Goal: Task Accomplishment & Management: Manage account settings

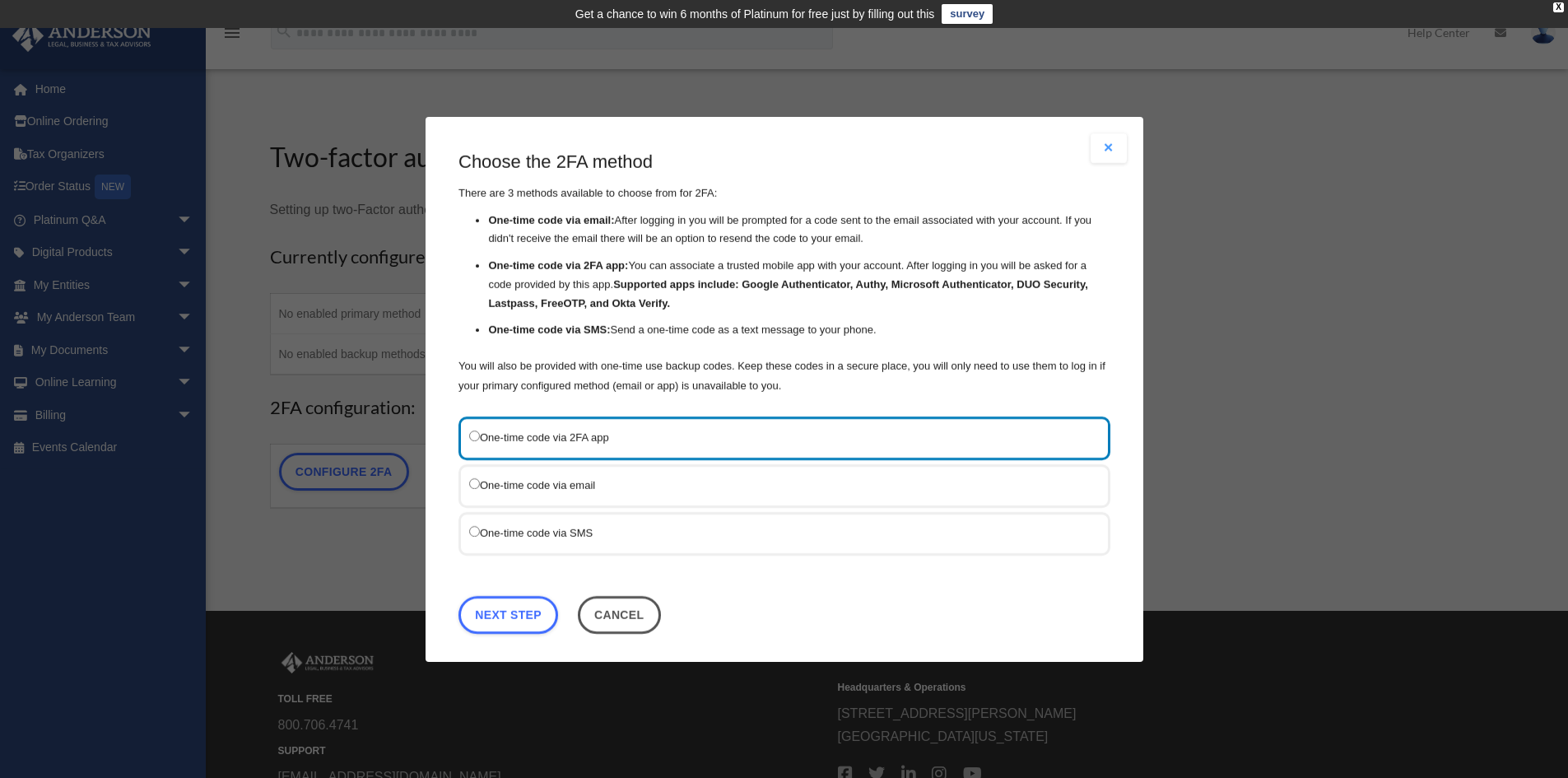
click at [627, 613] on button "Cancel" at bounding box center [618, 614] width 83 height 38
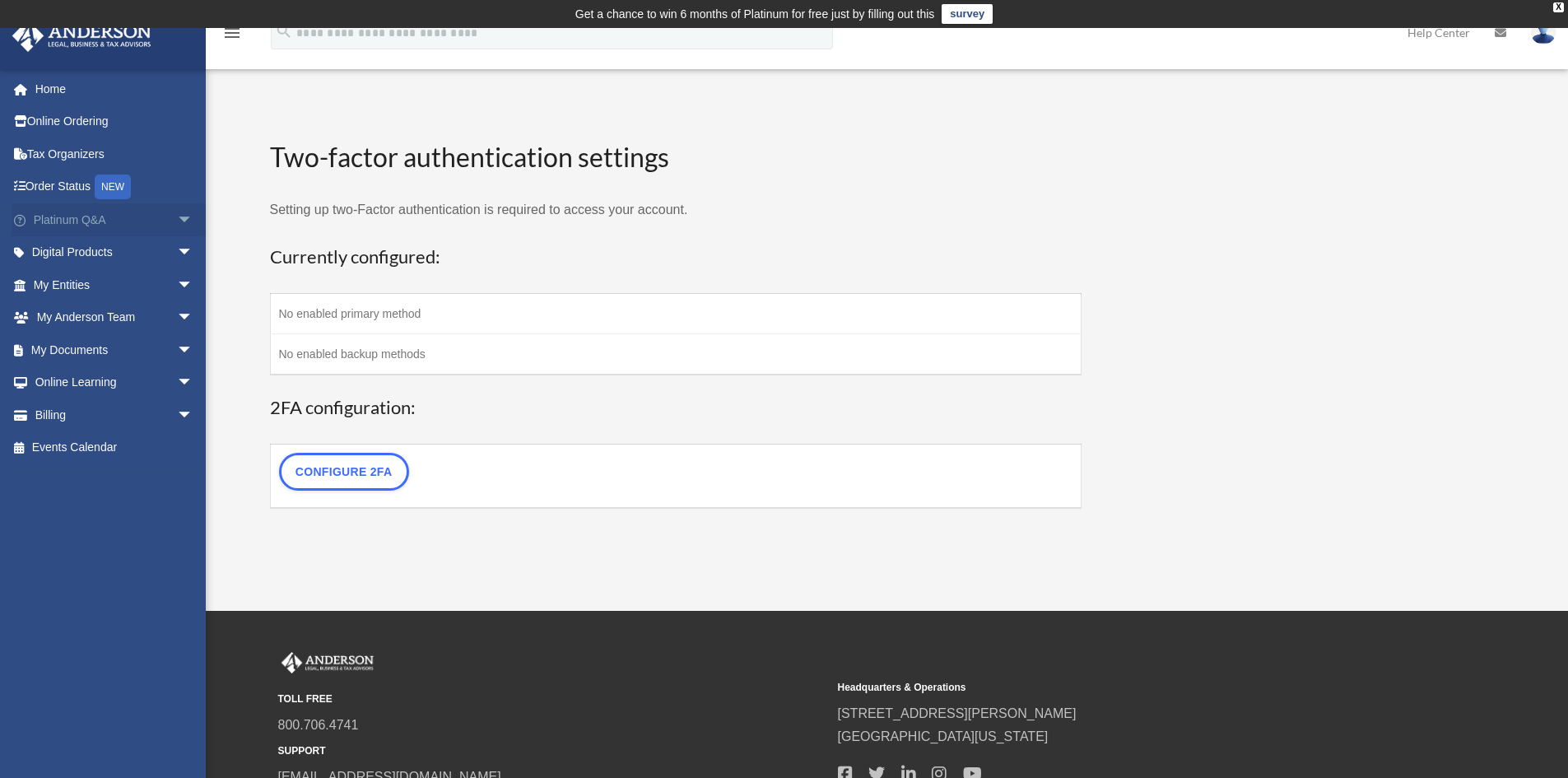
click at [177, 218] on span "arrow_drop_down" at bounding box center [193, 220] width 33 height 34
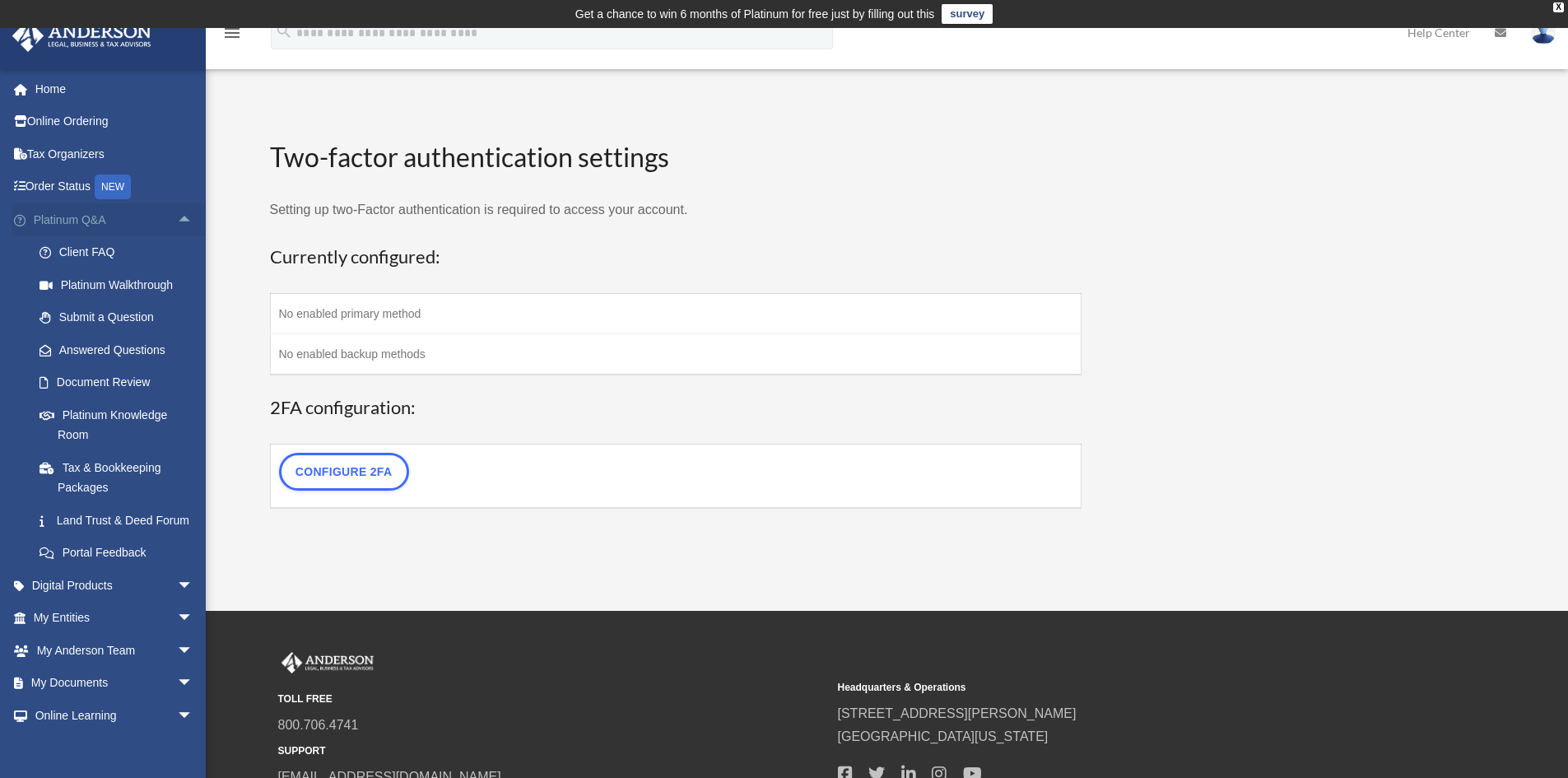
click at [177, 216] on span "arrow_drop_up" at bounding box center [193, 220] width 33 height 34
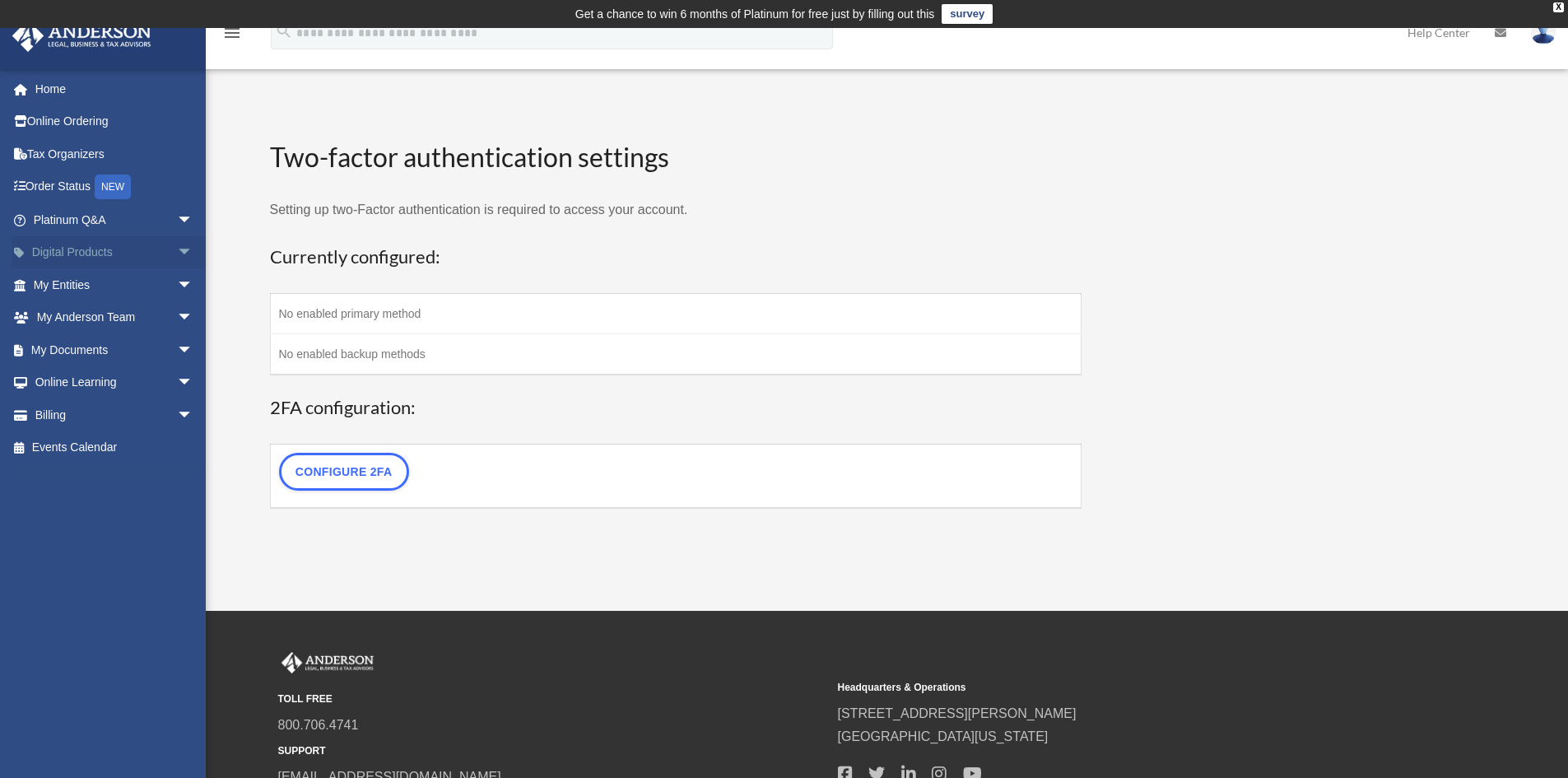
click at [177, 249] on span "arrow_drop_down" at bounding box center [193, 253] width 33 height 34
click at [177, 251] on span "arrow_drop_up" at bounding box center [193, 253] width 33 height 34
click at [177, 283] on span "arrow_drop_down" at bounding box center [193, 285] width 33 height 34
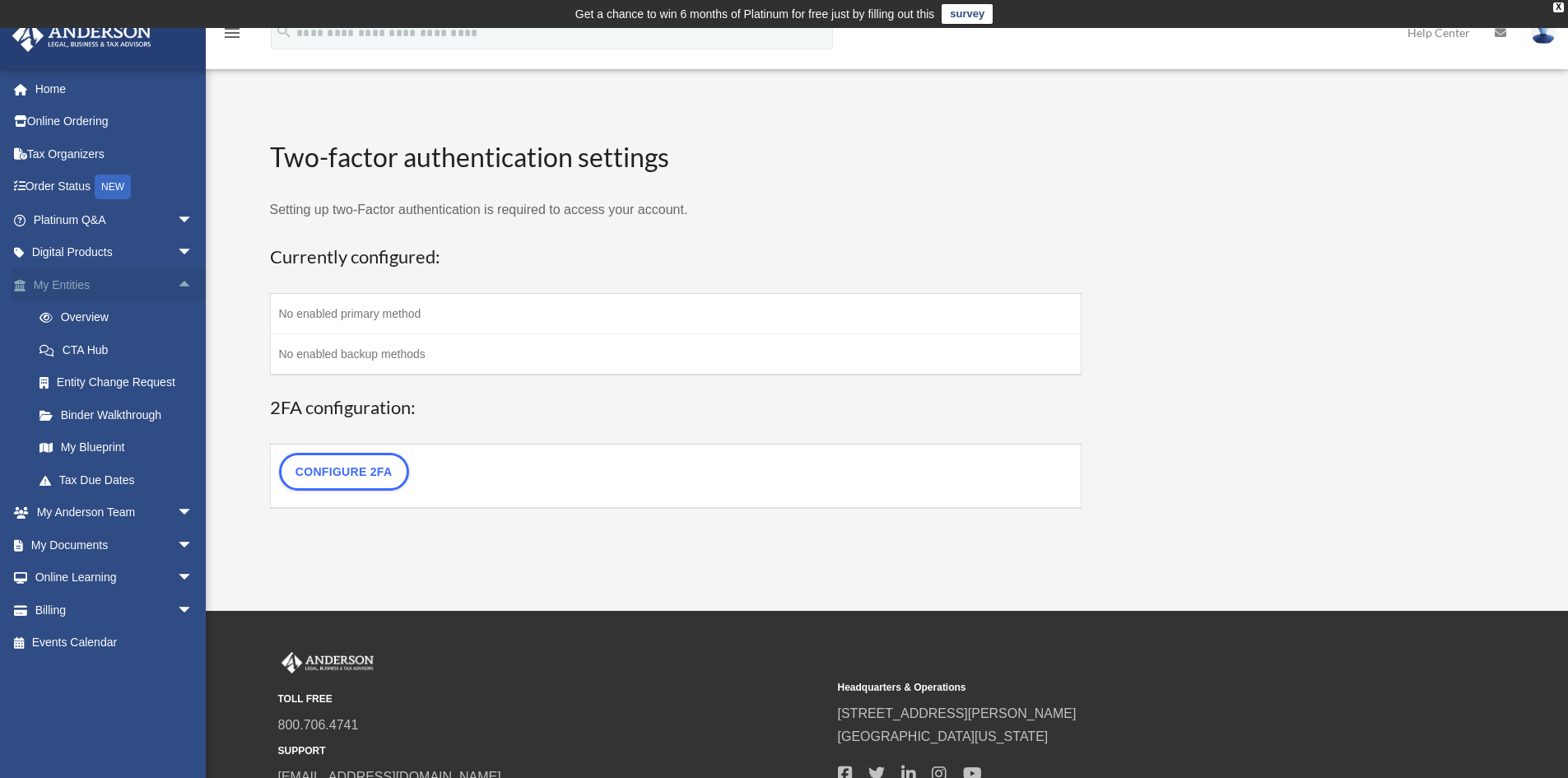
click at [177, 286] on span "arrow_drop_up" at bounding box center [193, 285] width 33 height 34
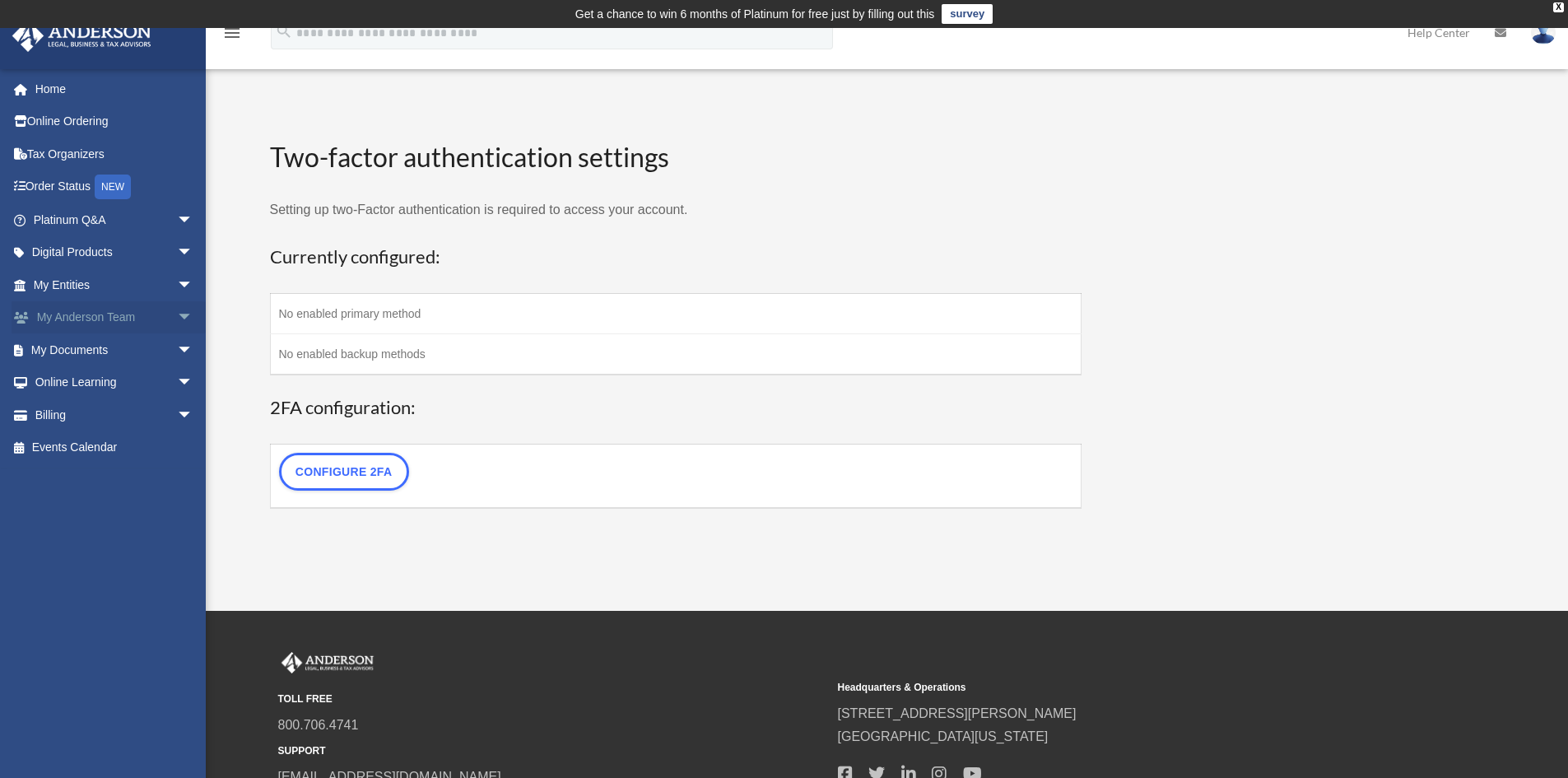
click at [177, 319] on span "arrow_drop_down" at bounding box center [193, 318] width 33 height 34
click at [177, 319] on span "arrow_drop_up" at bounding box center [193, 318] width 33 height 34
click at [177, 348] on span "arrow_drop_down" at bounding box center [193, 349] width 33 height 34
click at [177, 348] on span "arrow_drop_up" at bounding box center [193, 349] width 33 height 34
click at [177, 380] on span "arrow_drop_down" at bounding box center [193, 383] width 33 height 34
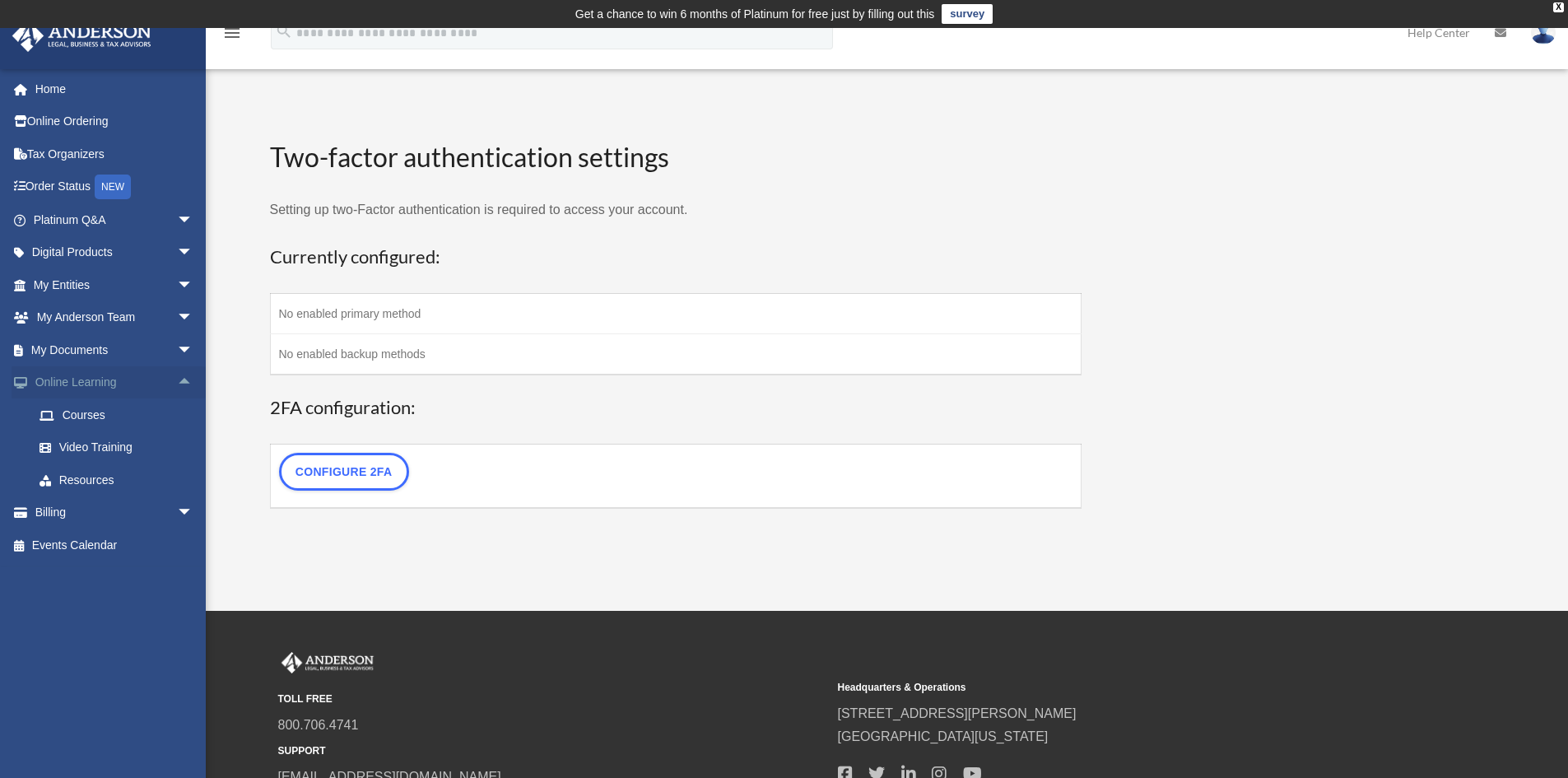
click at [177, 382] on span "arrow_drop_up" at bounding box center [193, 383] width 33 height 34
click at [177, 410] on span "arrow_drop_down" at bounding box center [193, 415] width 33 height 34
click at [177, 410] on span "arrow_drop_up" at bounding box center [193, 415] width 33 height 34
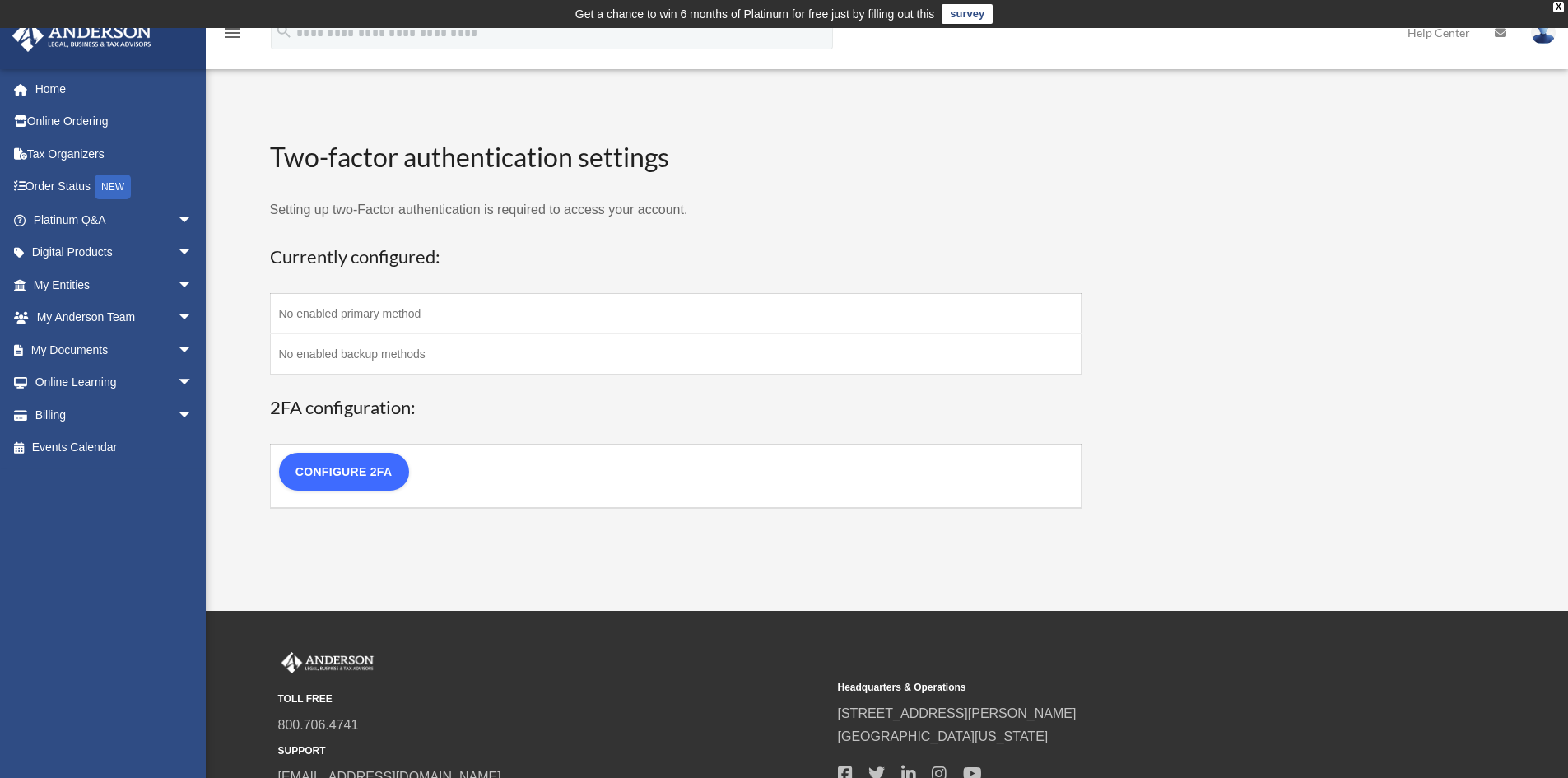
click at [365, 475] on link "Configure 2FA" at bounding box center [344, 471] width 130 height 38
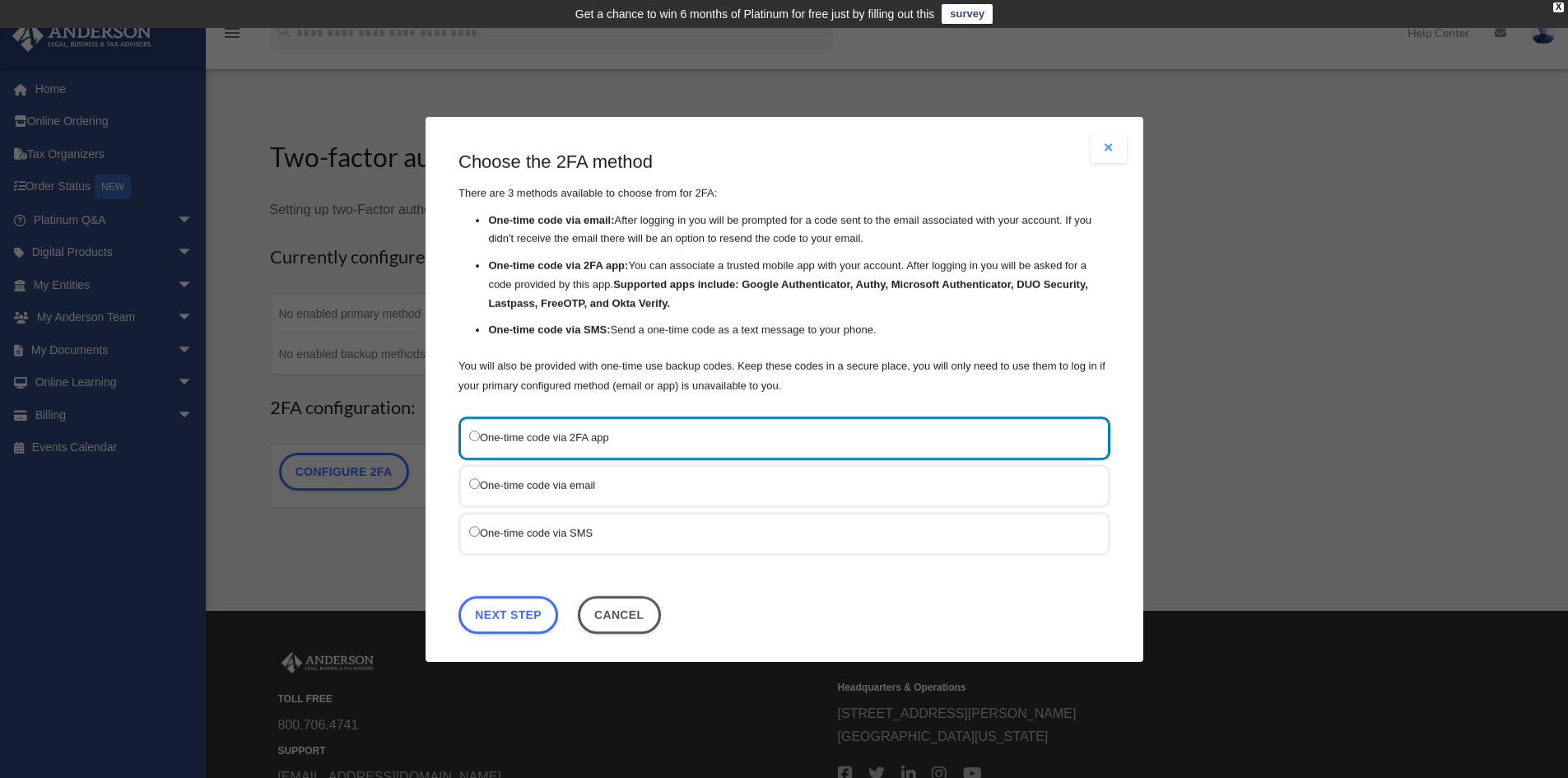
click at [596, 488] on label "One-time code via email" at bounding box center [776, 484] width 614 height 20
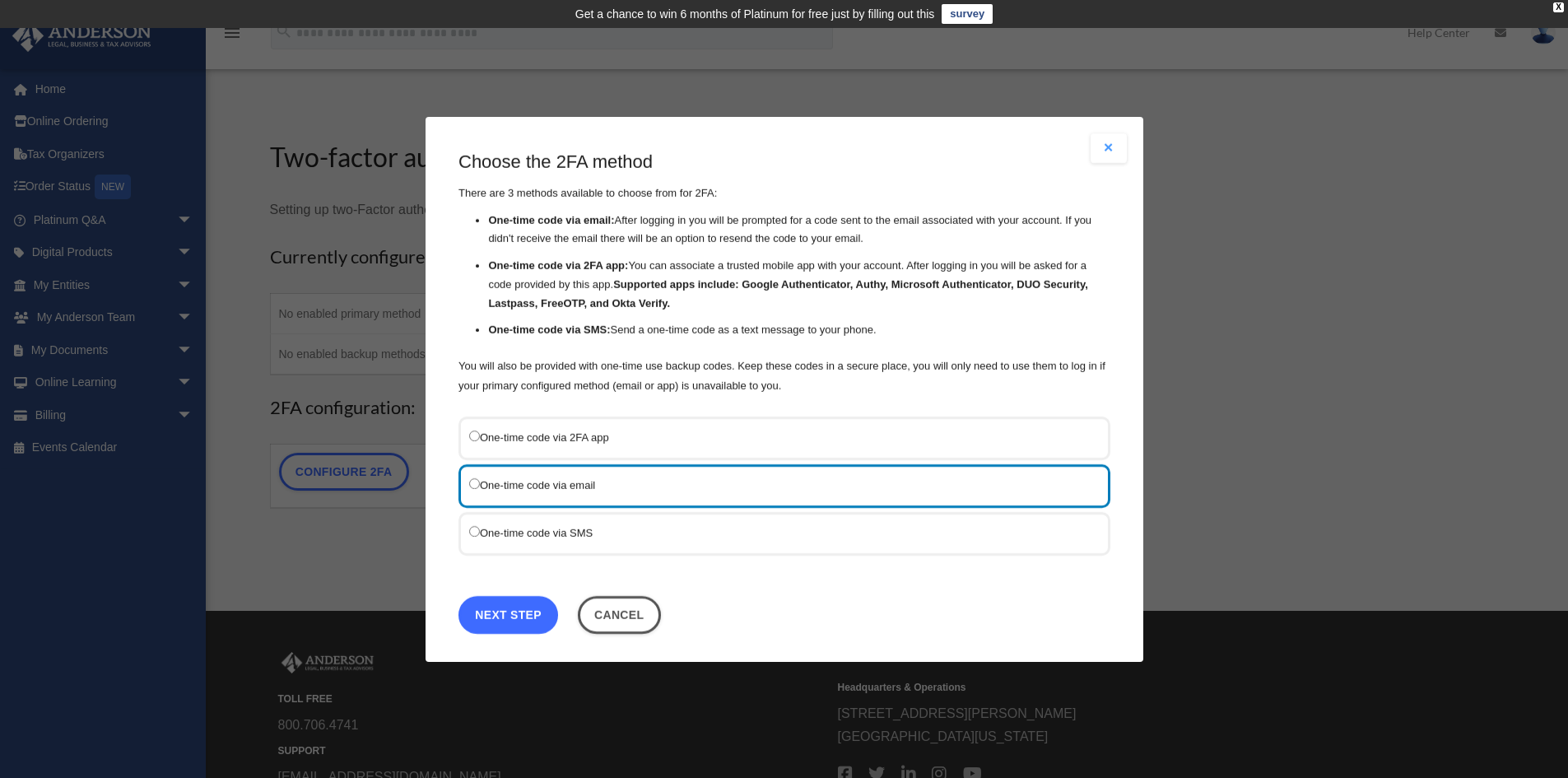
click at [518, 618] on link "Next Step" at bounding box center [509, 614] width 100 height 38
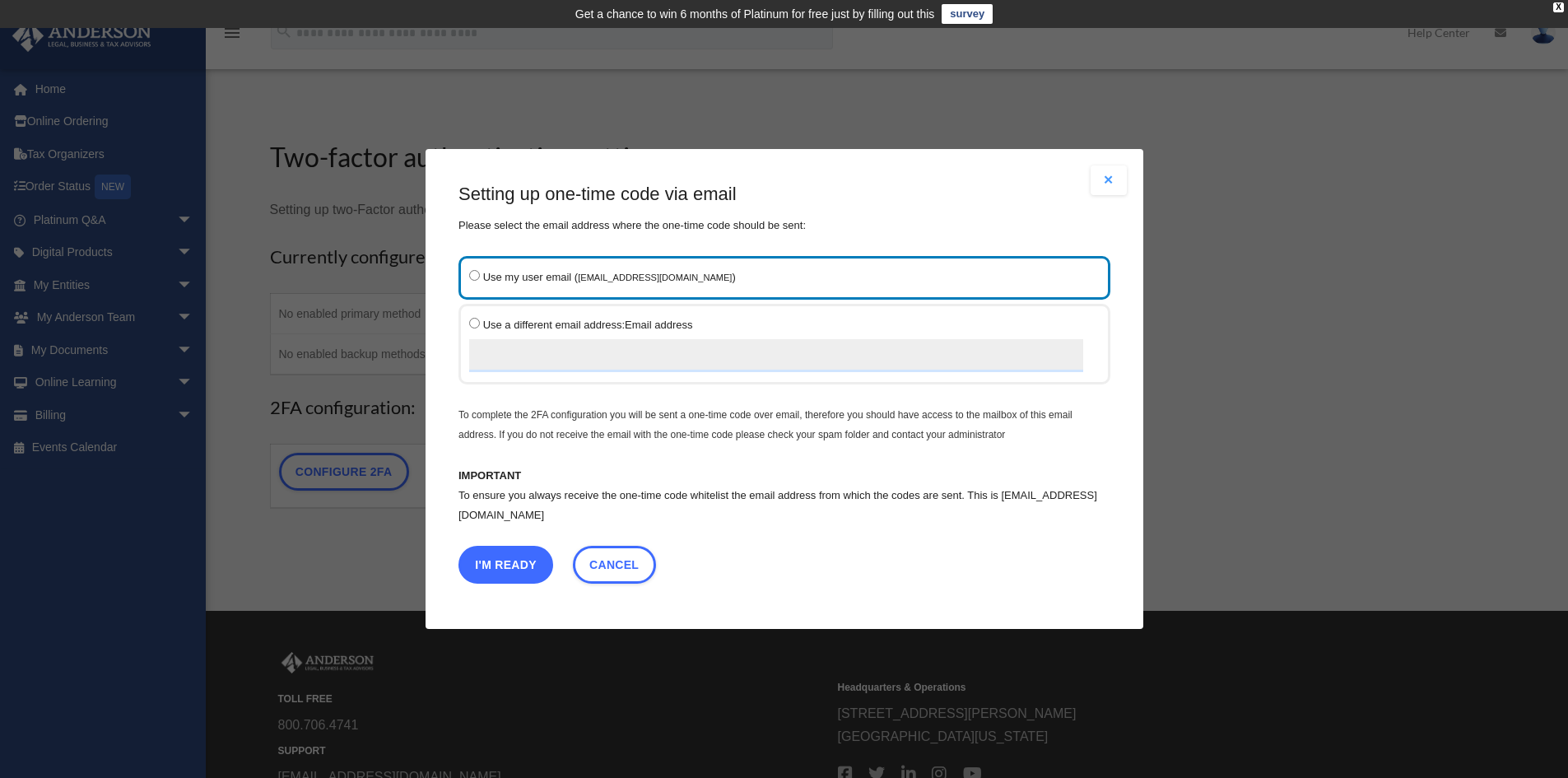
click at [506, 566] on button "I'm Ready" at bounding box center [506, 564] width 95 height 38
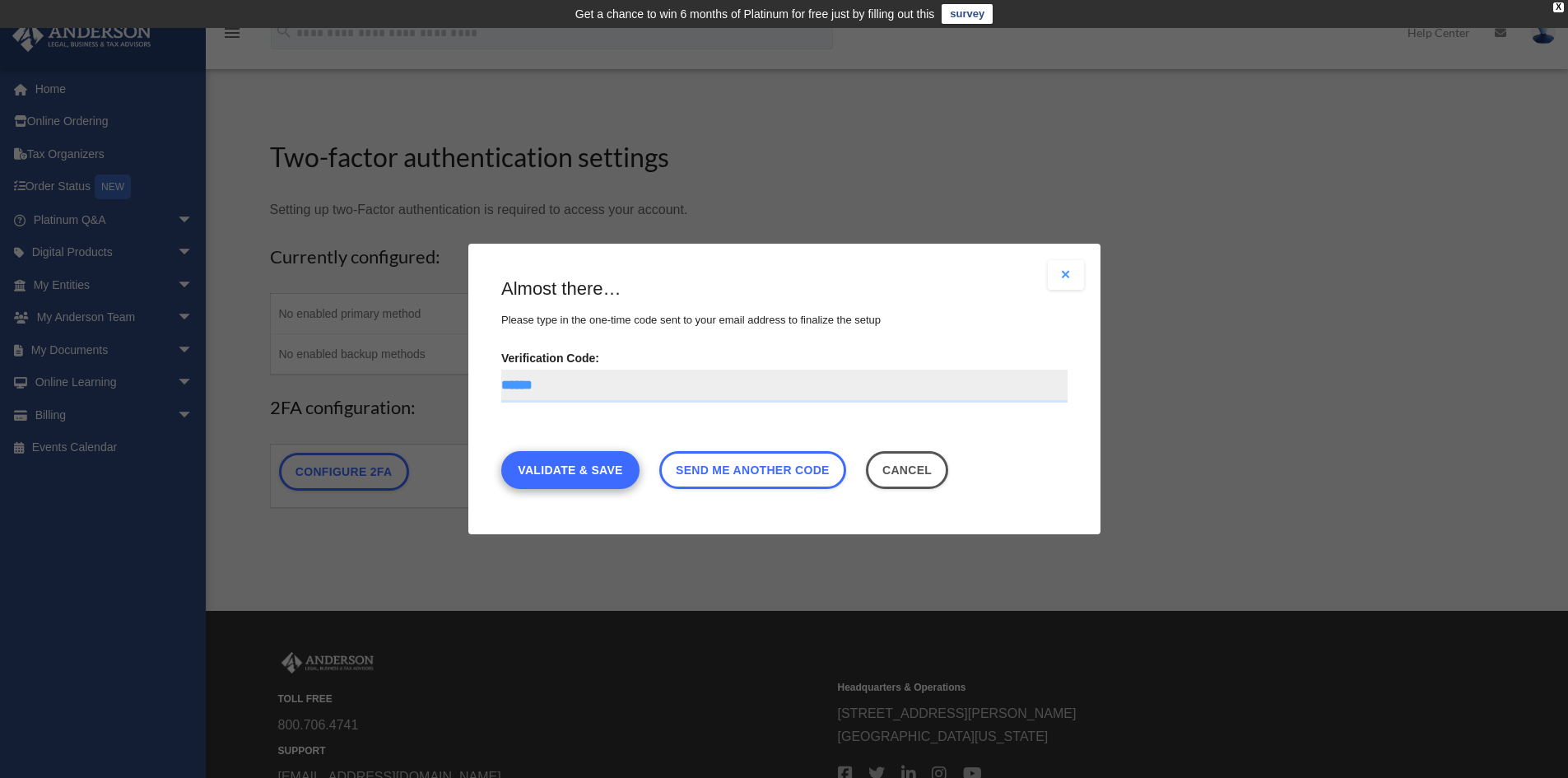
type input "******"
drag, startPoint x: 591, startPoint y: 470, endPoint x: 605, endPoint y: 470, distance: 14.0
click at [591, 470] on link "Validate & Save" at bounding box center [570, 470] width 139 height 38
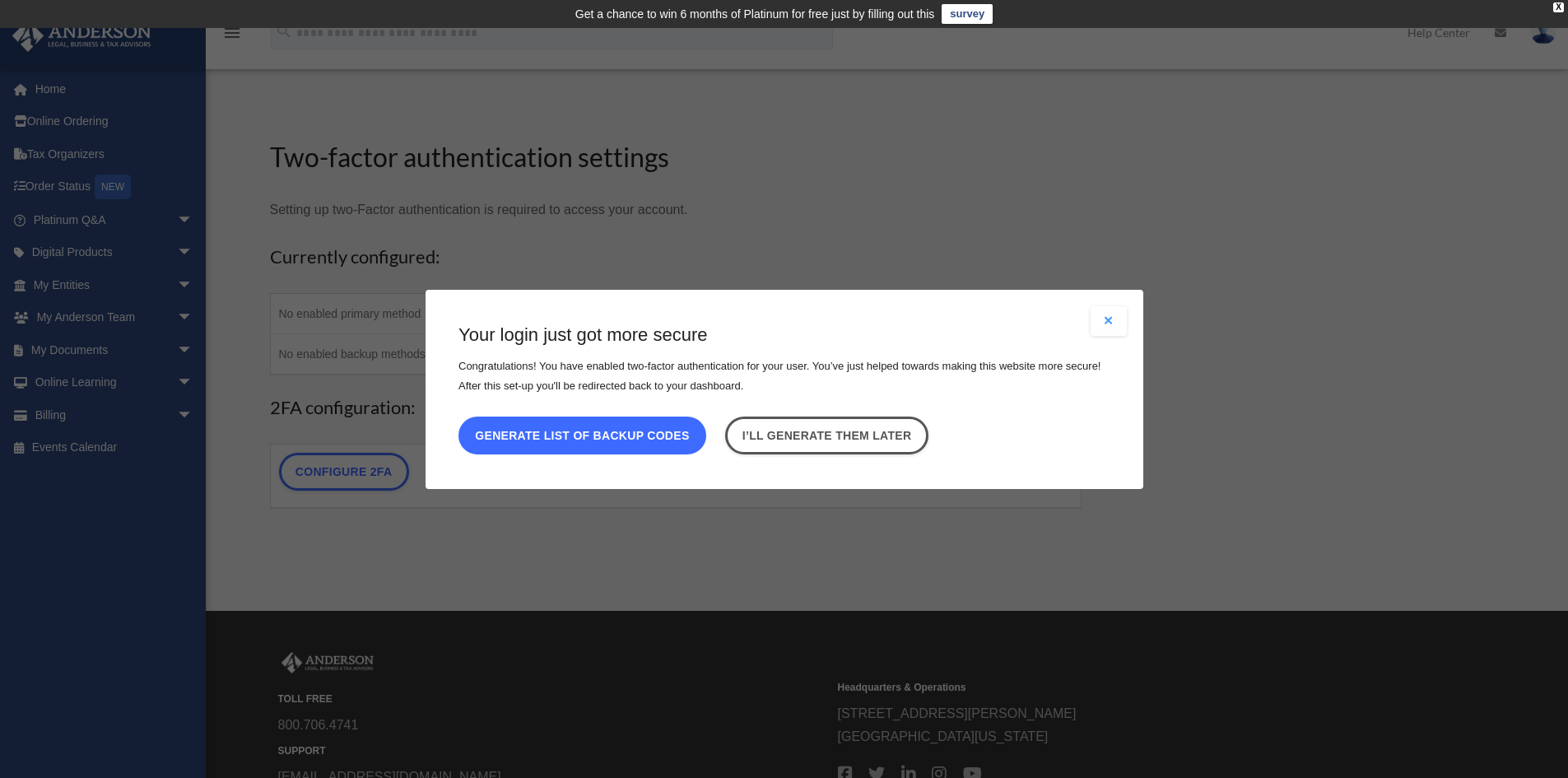
click at [683, 442] on button "Generate list of backup codes" at bounding box center [583, 434] width 248 height 38
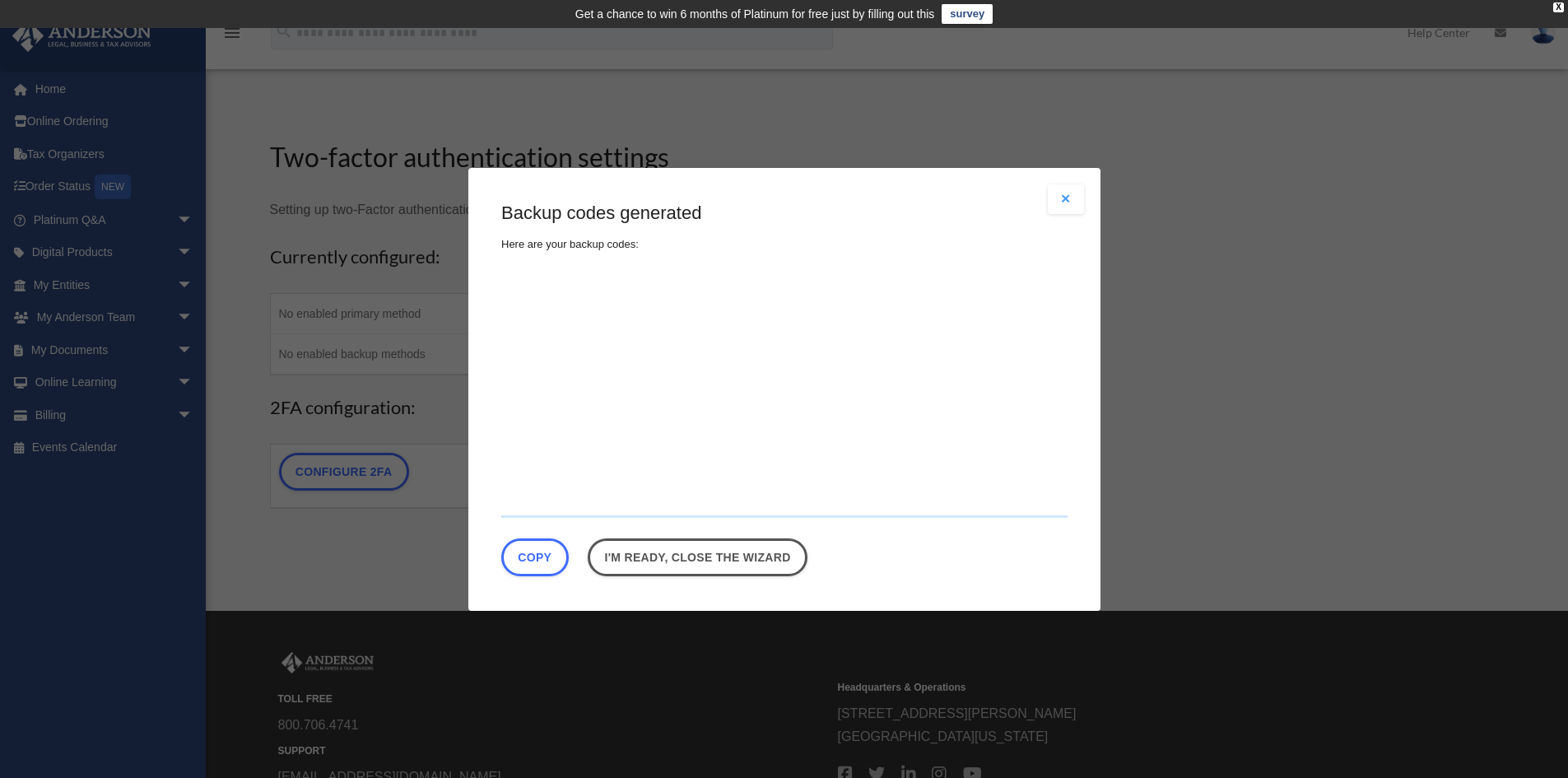
type textarea "**********"
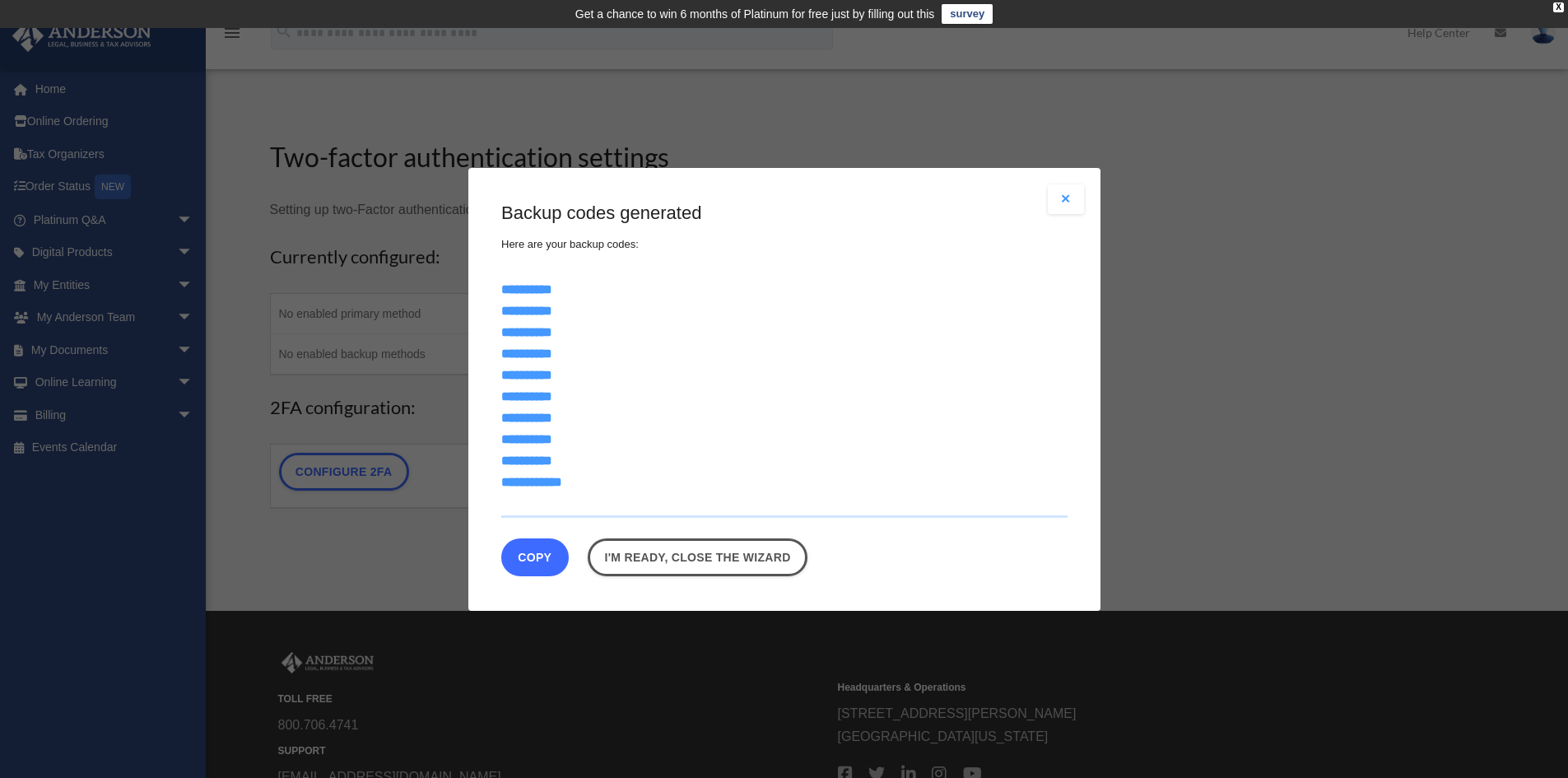
click at [531, 553] on button "Copy" at bounding box center [534, 556] width 67 height 38
click at [543, 307] on textarea "**********" at bounding box center [784, 393] width 566 height 247
drag, startPoint x: 504, startPoint y: 289, endPoint x: 585, endPoint y: 491, distance: 217.6
click at [584, 491] on textarea "**********" at bounding box center [784, 393] width 566 height 247
click at [649, 564] on link "I'm ready, close the wizard" at bounding box center [697, 556] width 220 height 38
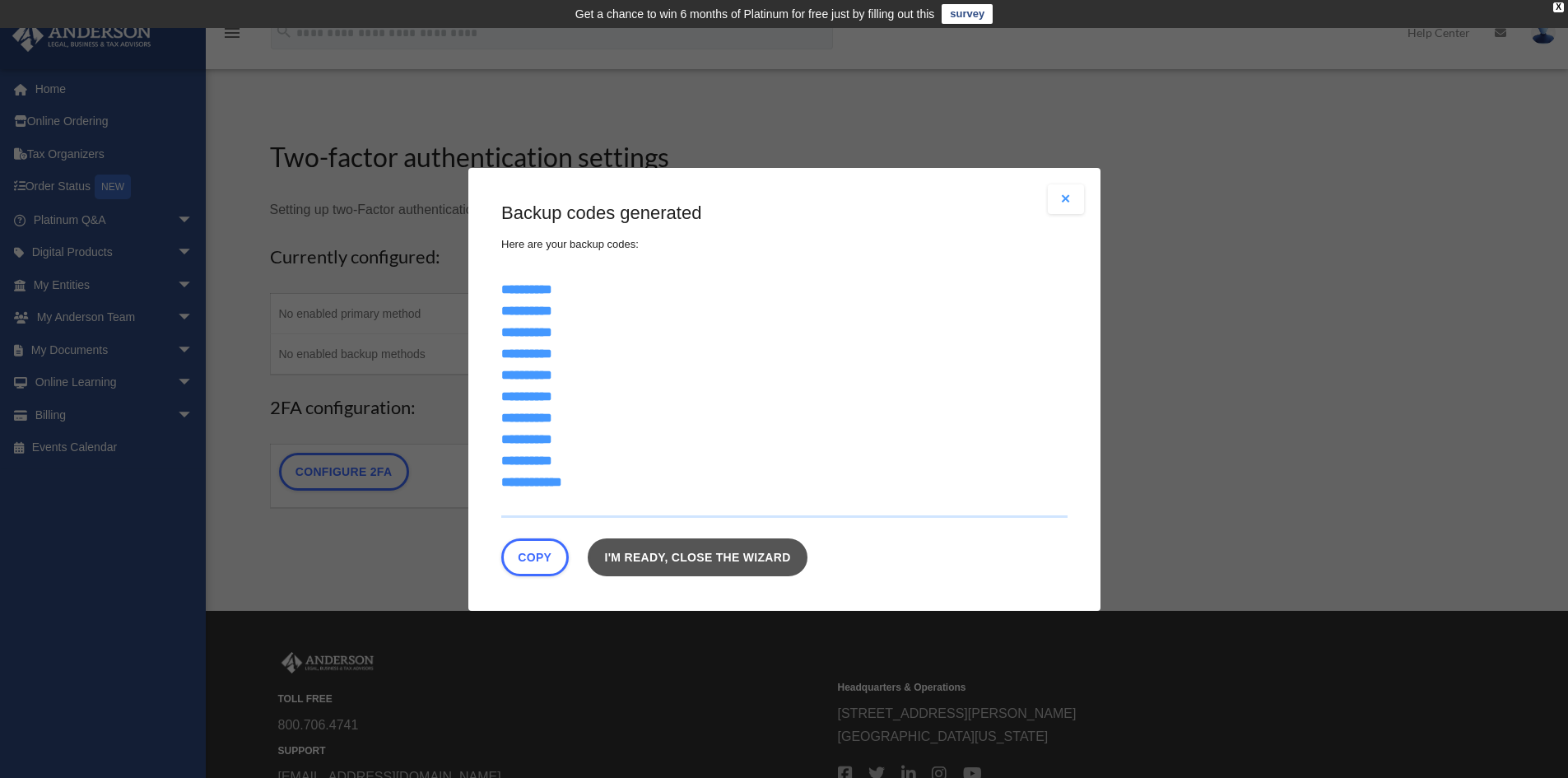
click at [733, 564] on link "I'm ready, close the wizard" at bounding box center [697, 556] width 220 height 38
click at [535, 555] on button "Copy" at bounding box center [534, 556] width 67 height 38
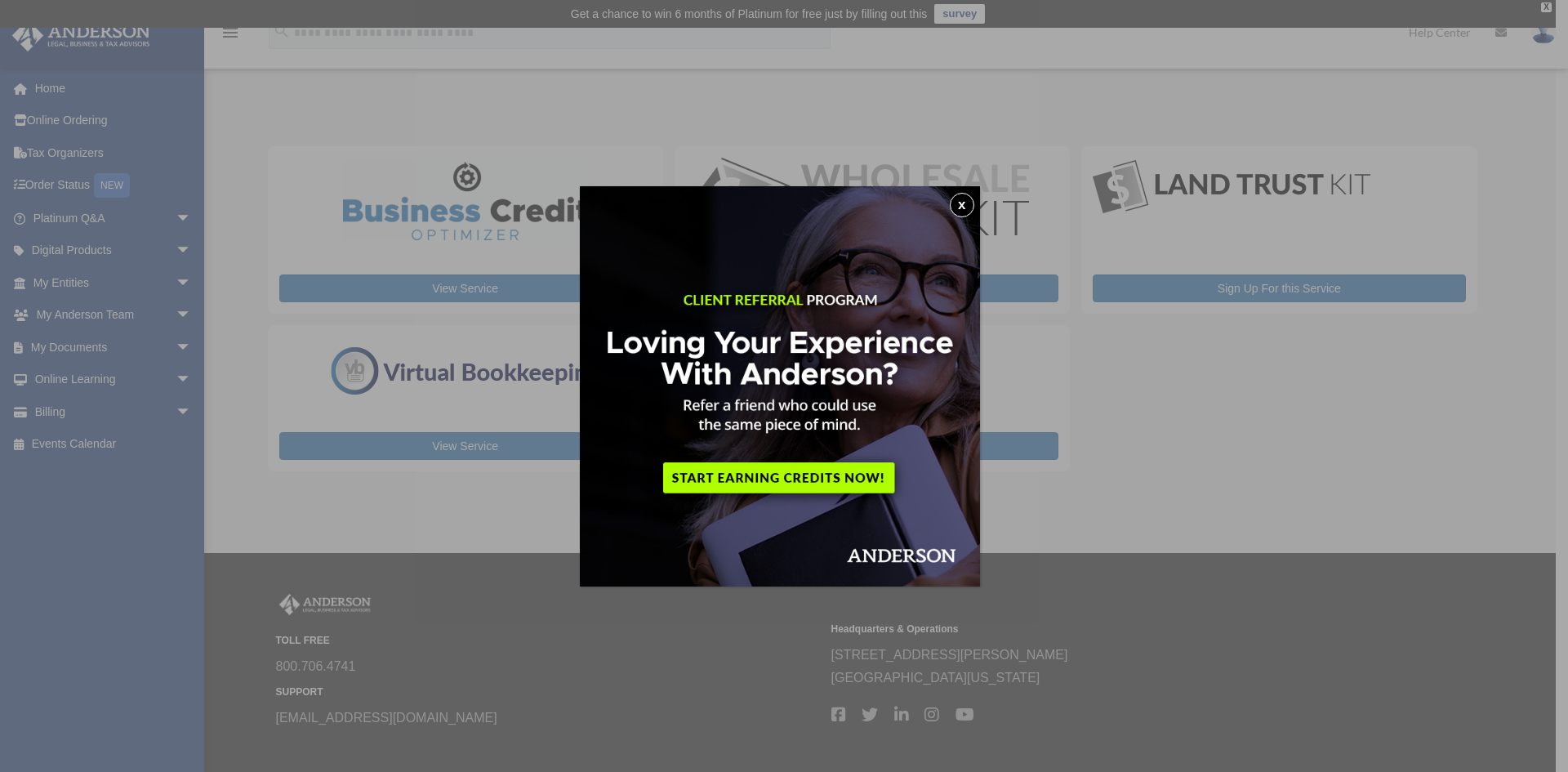
click at [964, 202] on button "x" at bounding box center [962, 204] width 24 height 24
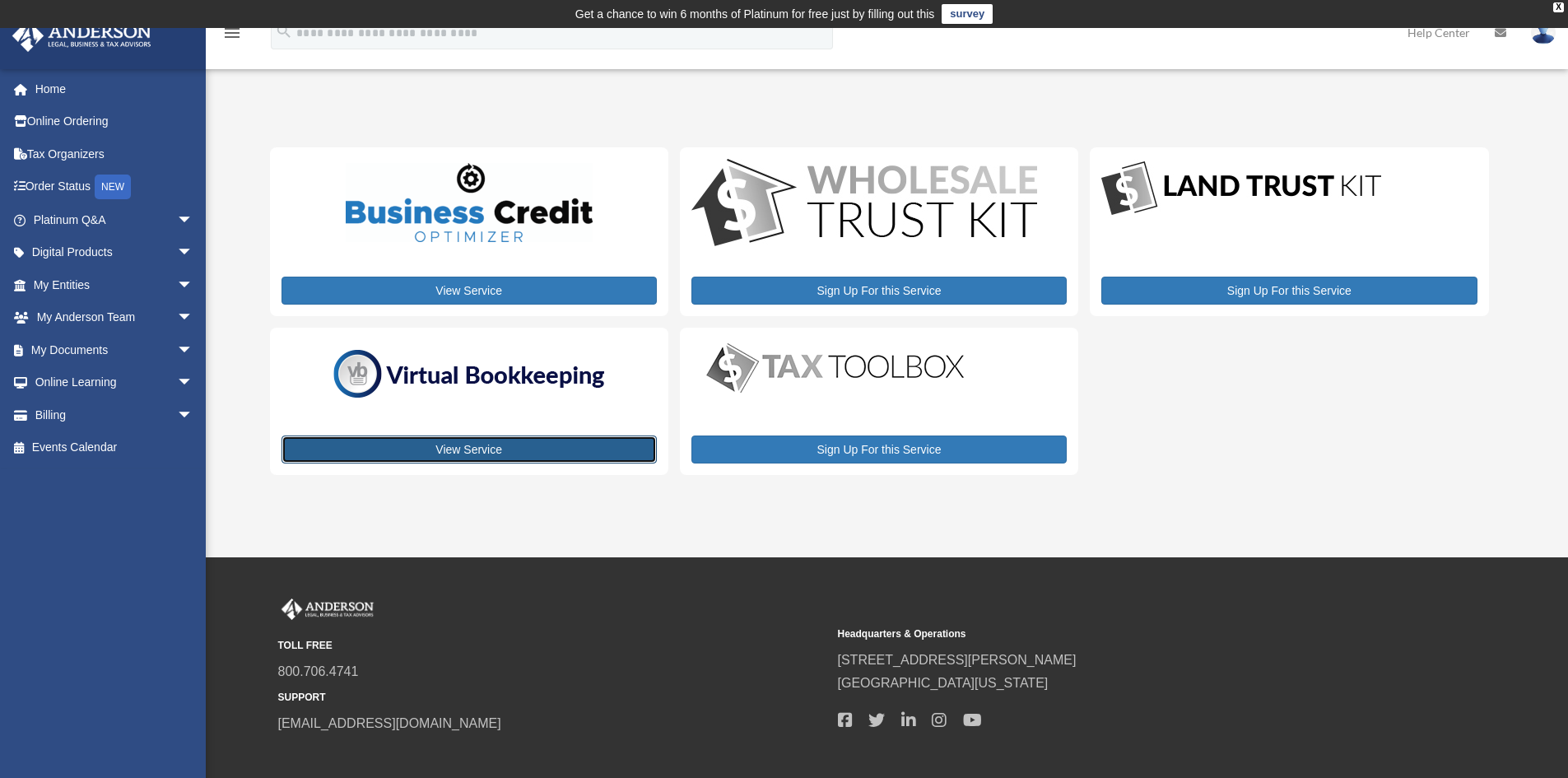
click at [480, 449] on link "View Service" at bounding box center [469, 449] width 375 height 28
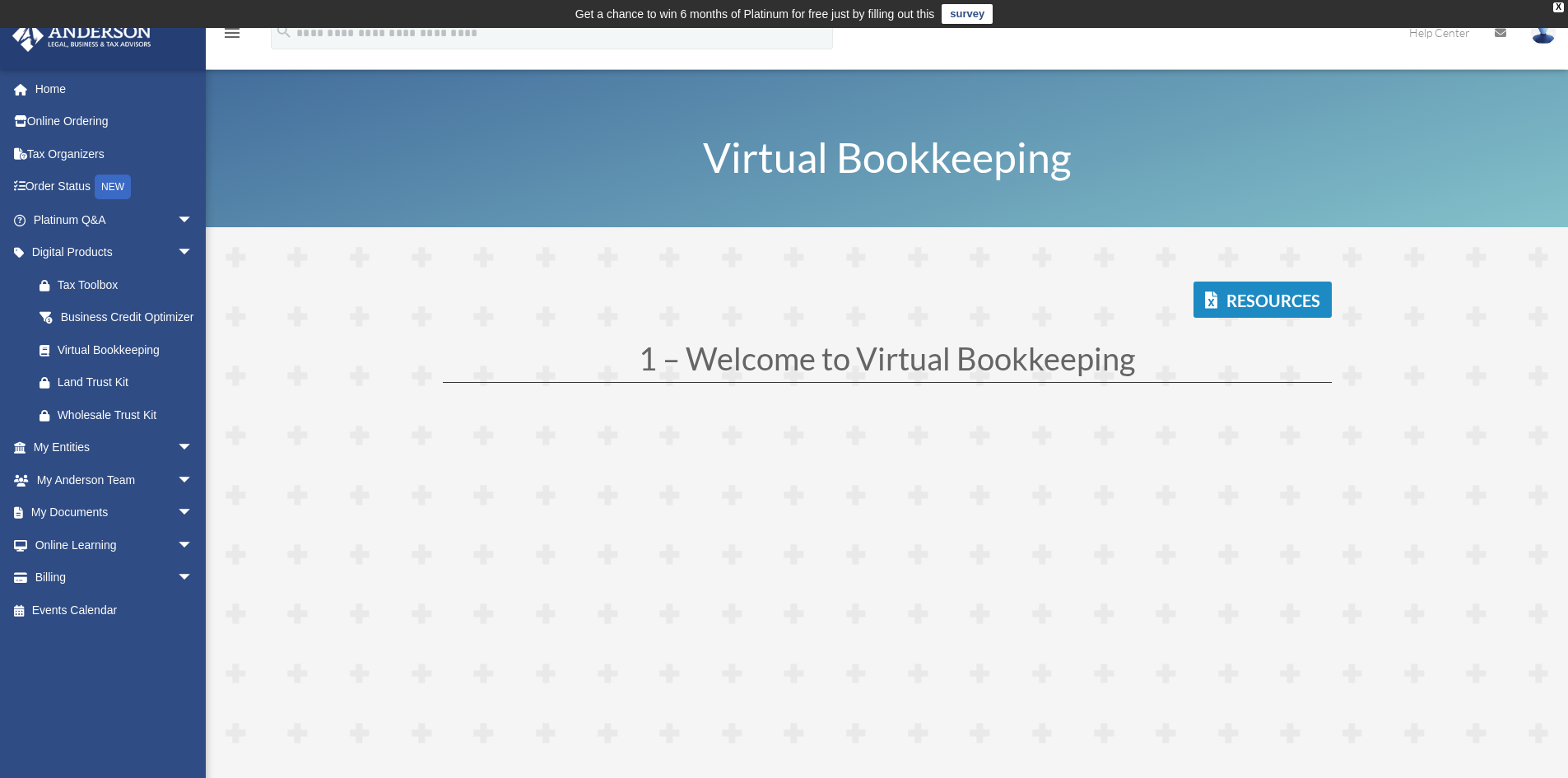
click at [88, 41] on img at bounding box center [82, 35] width 149 height 32
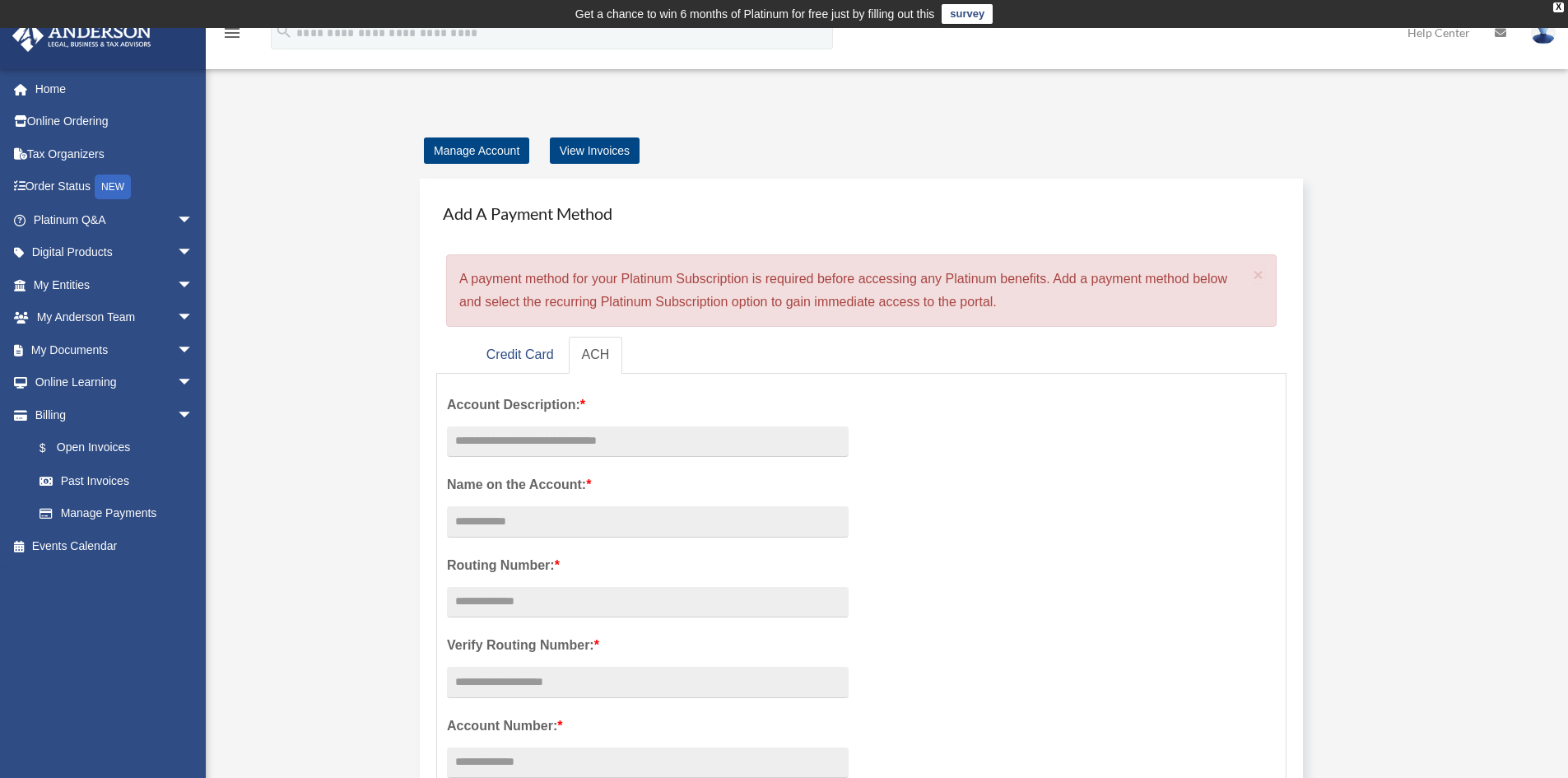
click at [132, 38] on img at bounding box center [82, 35] width 149 height 32
